Goal: Check status

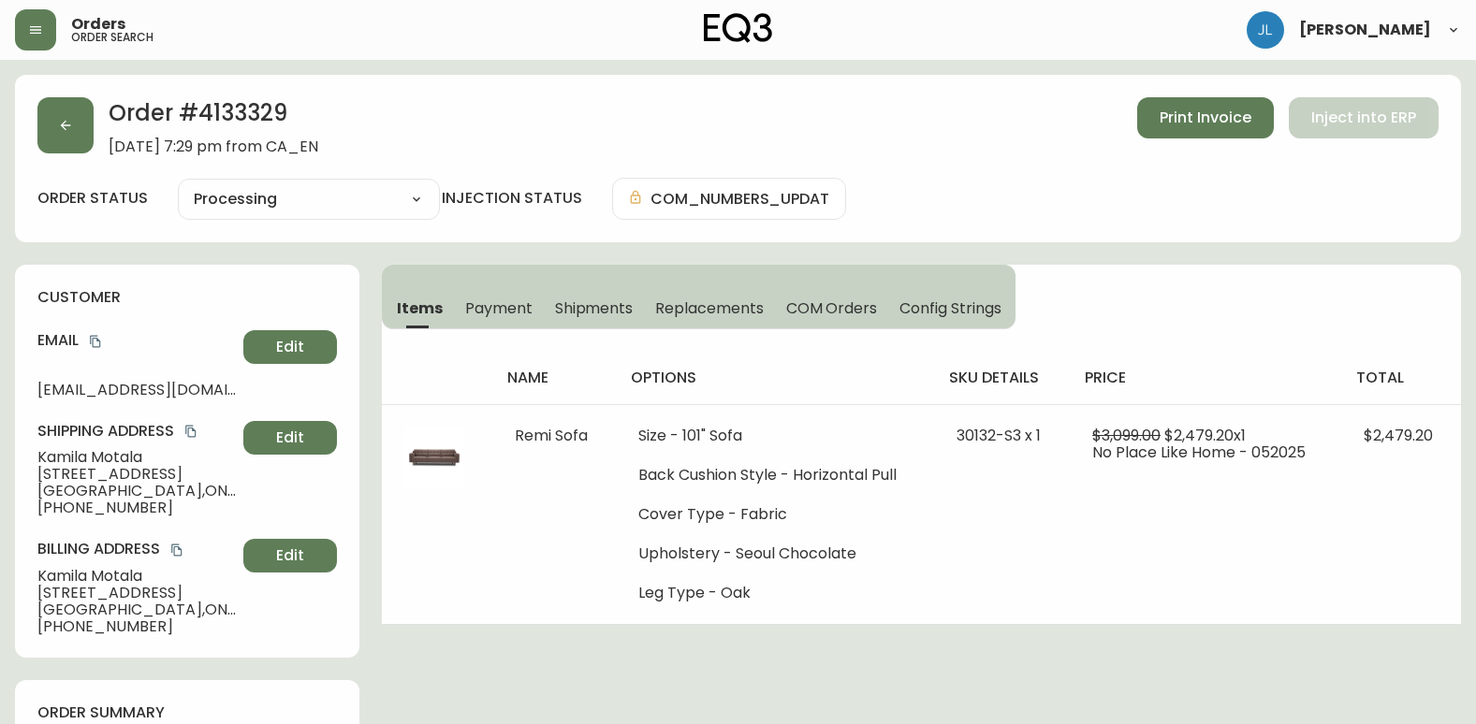
select select "PROCESSING"
click at [1181, 129] on button "Print Invoice" at bounding box center [1205, 117] width 137 height 41
click at [82, 130] on button "button" at bounding box center [65, 125] width 56 height 56
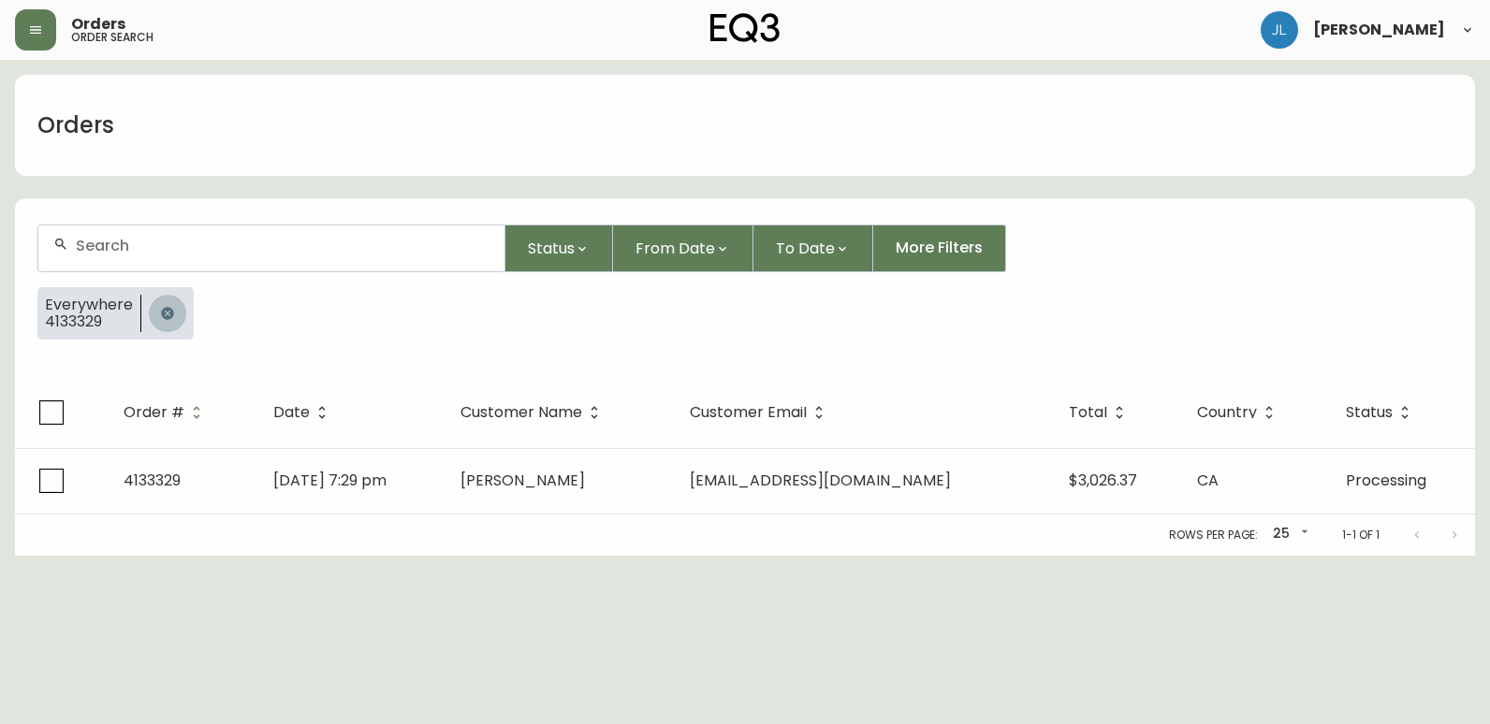
drag, startPoint x: 153, startPoint y: 311, endPoint x: 165, endPoint y: 303, distance: 14.3
click at [154, 311] on button "button" at bounding box center [167, 313] width 37 height 37
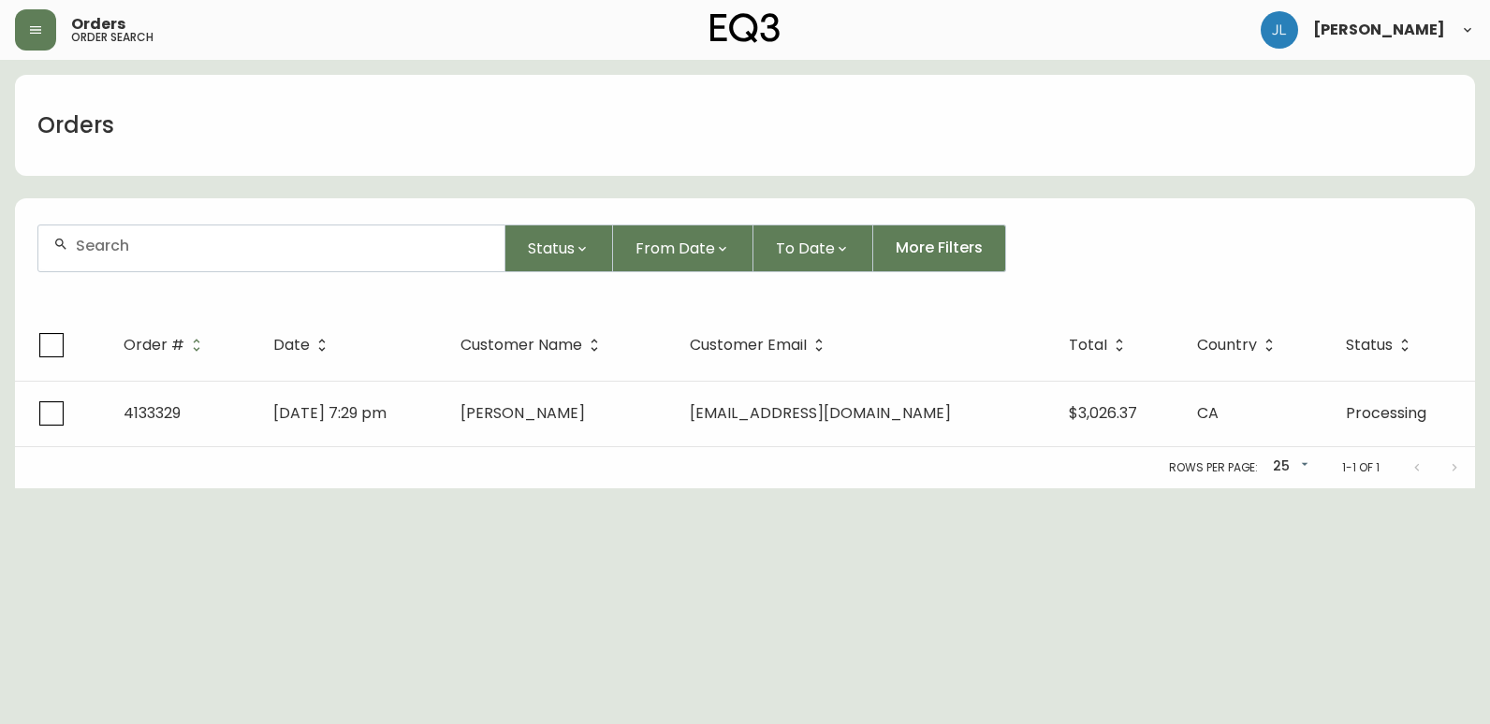
click at [178, 256] on div at bounding box center [271, 249] width 466 height 46
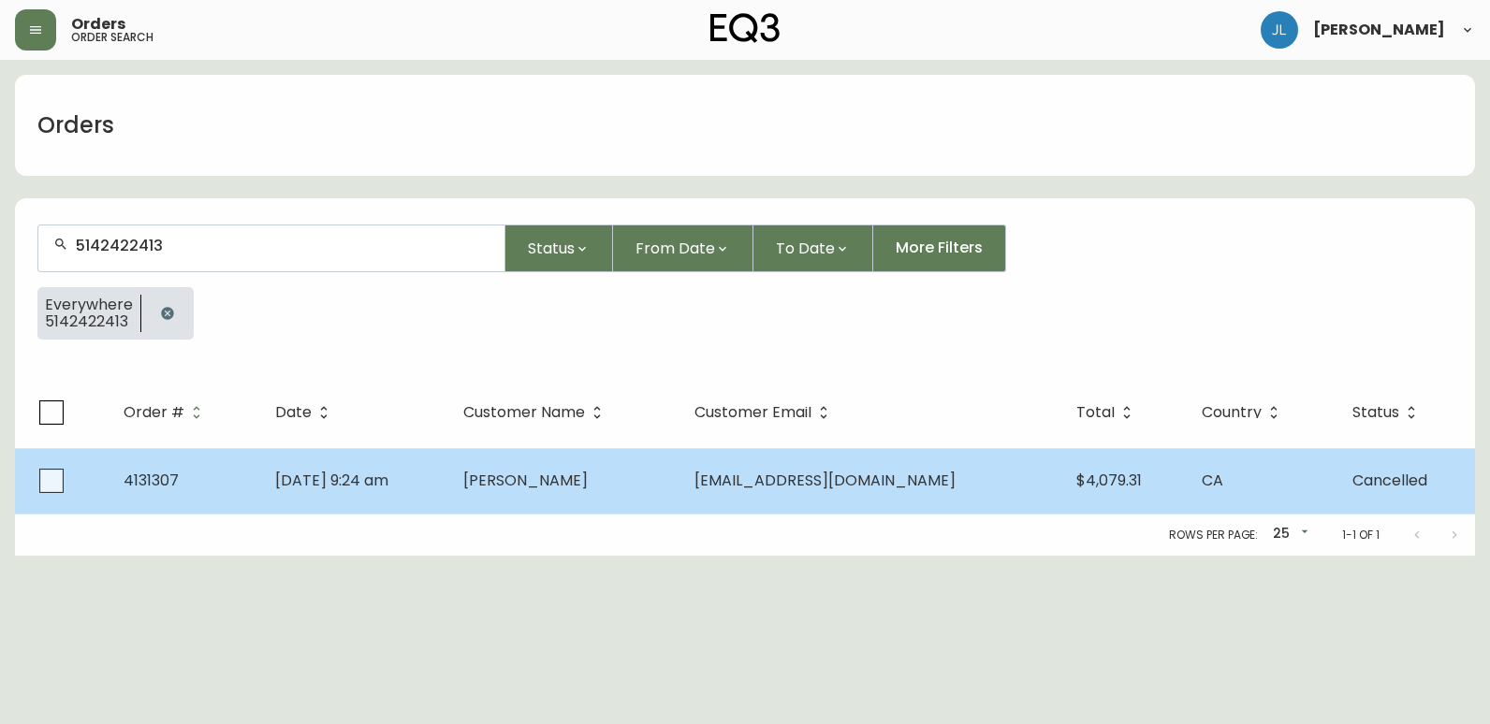
type input "5142422413"
click at [448, 490] on td "[DATE] 9:24 am" at bounding box center [354, 481] width 188 height 66
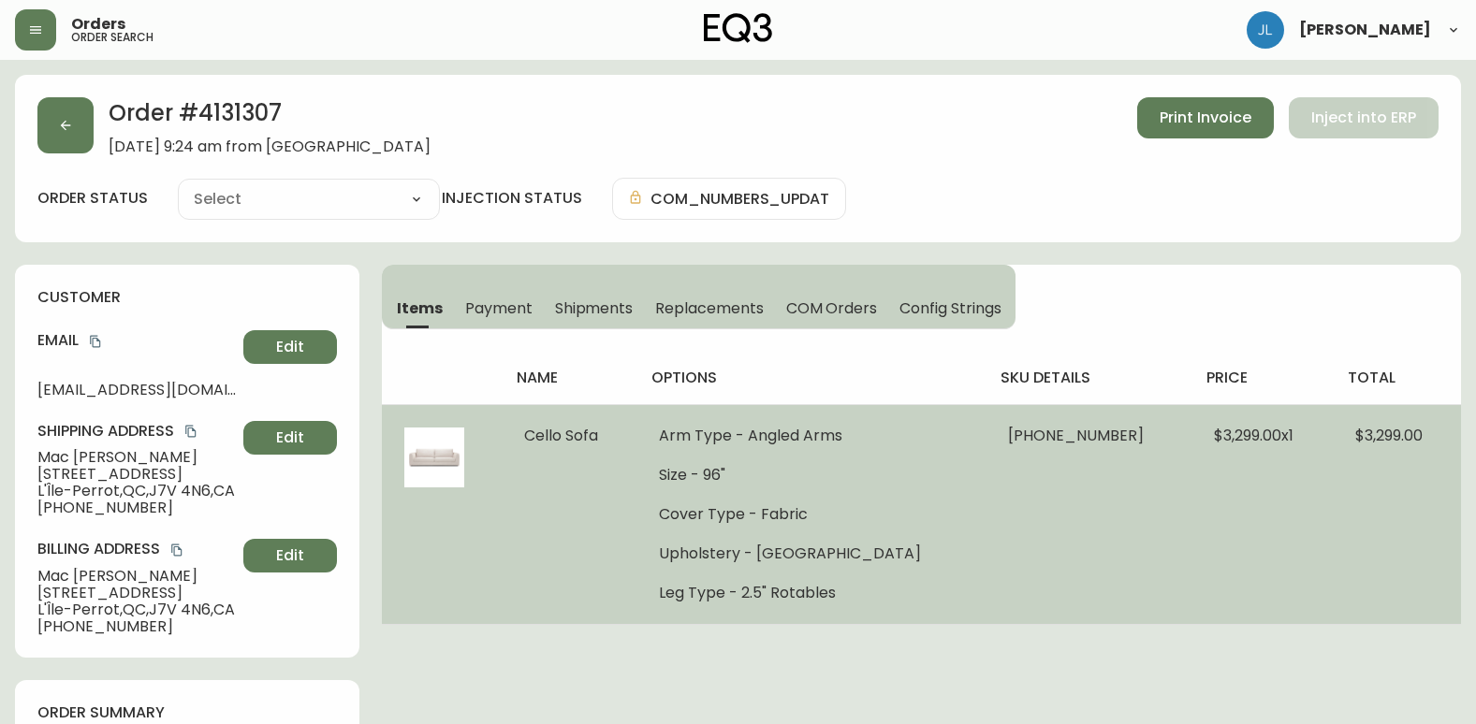
type input "Cancelled"
select select "CANCELLED"
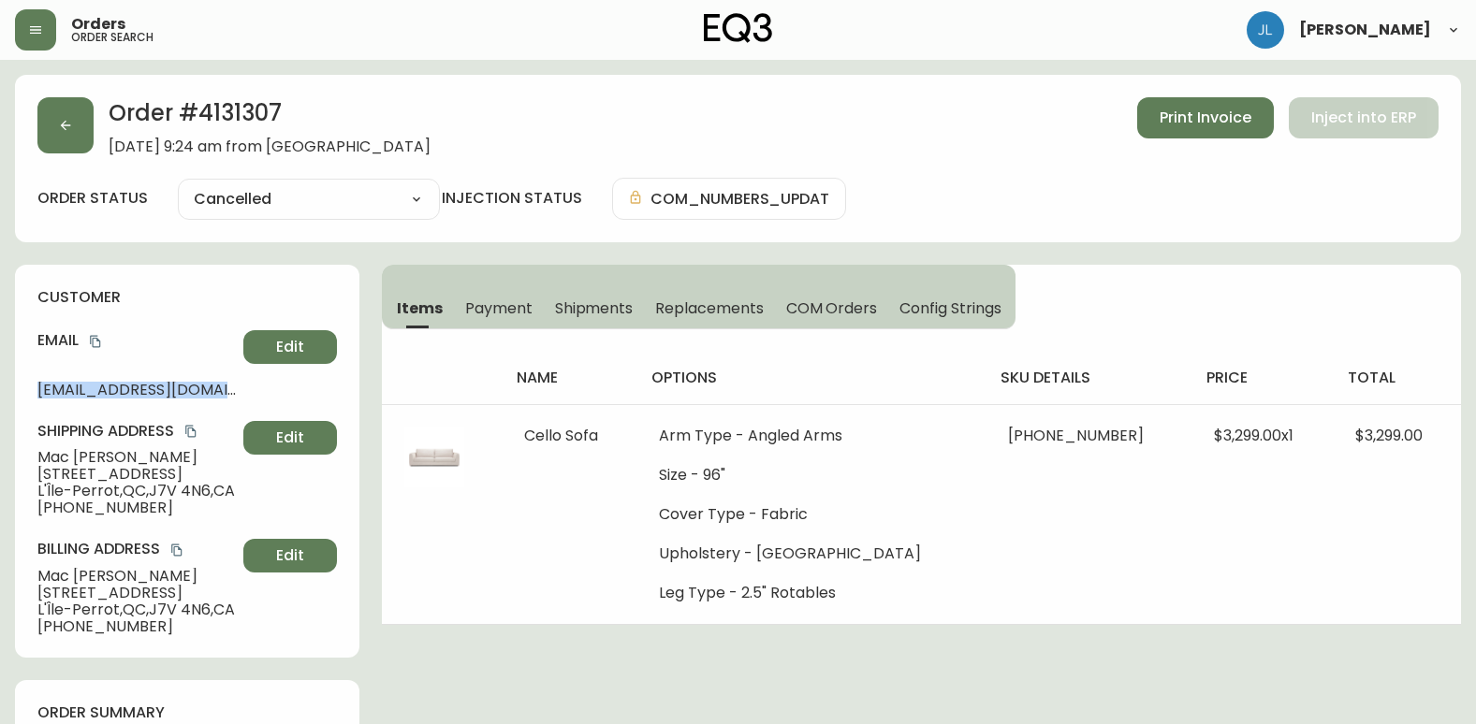
drag, startPoint x: 35, startPoint y: 390, endPoint x: 277, endPoint y: 390, distance: 242.4
click at [277, 390] on div "customer Email [EMAIL_ADDRESS][DOMAIN_NAME] Edit Shipping Address [PERSON_NAME]…" at bounding box center [187, 461] width 344 height 393
copy div "[EMAIL_ADDRESS][DOMAIN_NAME] Edit"
click at [113, 571] on span "[PERSON_NAME]" at bounding box center [136, 576] width 198 height 17
